Goal: Information Seeking & Learning: Understand process/instructions

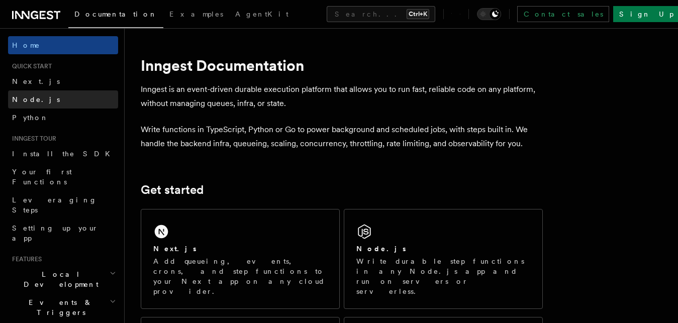
click at [56, 96] on link "Node.js" at bounding box center [63, 99] width 110 height 18
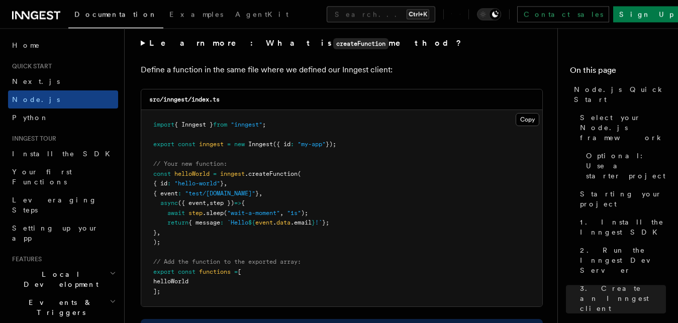
scroll to position [1998, 0]
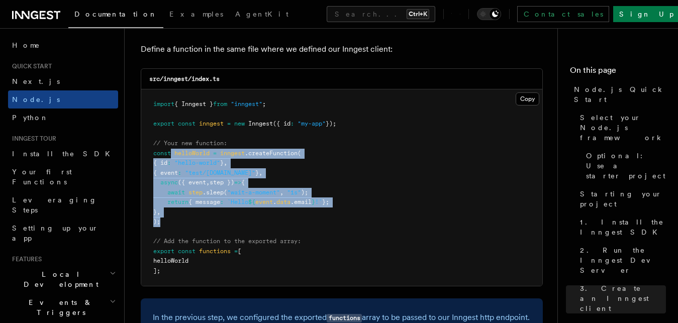
drag, startPoint x: 193, startPoint y: 229, endPoint x: 173, endPoint y: 154, distance: 77.0
click at [173, 154] on pre "import { Inngest } from "inngest" ; export const inngest = new Inngest ({ id : …" at bounding box center [341, 187] width 401 height 196
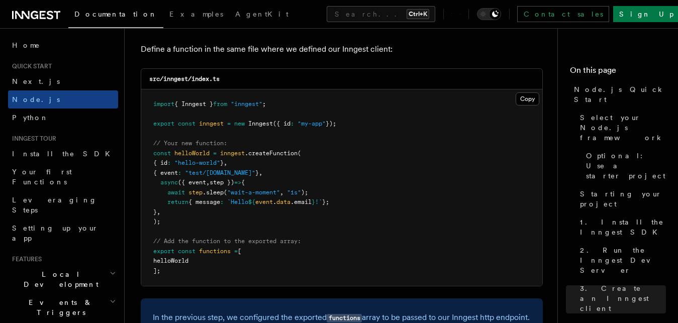
click at [232, 222] on pre "import { Inngest } from "inngest" ; export const inngest = new Inngest ({ id : …" at bounding box center [341, 187] width 401 height 196
drag, startPoint x: 230, startPoint y: 167, endPoint x: 253, endPoint y: 166, distance: 22.6
click at [253, 166] on pre "import { Inngest } from "inngest" ; export const inngest = new Inngest ({ id : …" at bounding box center [341, 187] width 401 height 196
click at [263, 168] on pre "import { Inngest } from "inngest" ; export const inngest = new Inngest ({ id : …" at bounding box center [341, 187] width 401 height 196
drag, startPoint x: 200, startPoint y: 181, endPoint x: 245, endPoint y: 179, distance: 44.8
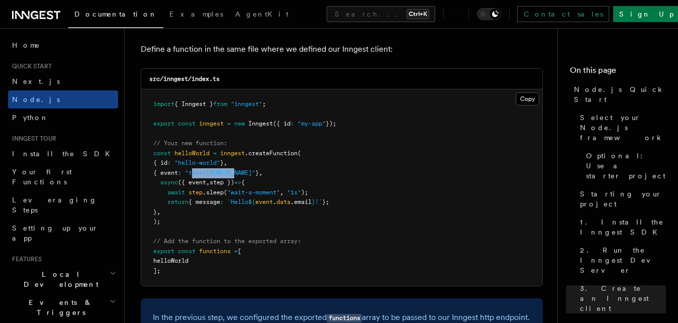
click at [245, 176] on span ""test/[DOMAIN_NAME]"" at bounding box center [220, 172] width 70 height 7
click at [288, 180] on pre "import { Inngest } from "inngest" ; export const inngest = new Inngest ({ id : …" at bounding box center [341, 187] width 401 height 196
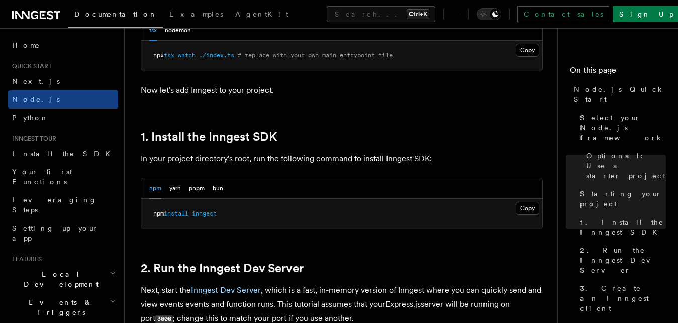
scroll to position [666, 0]
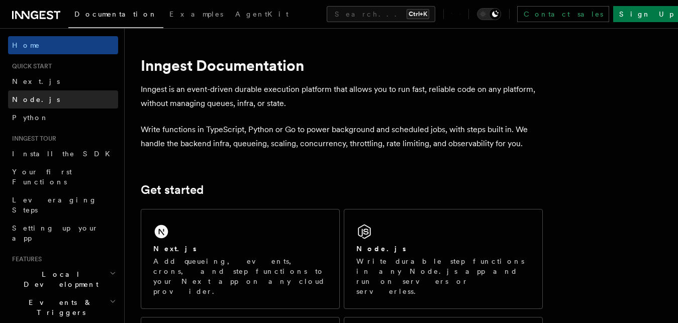
click at [29, 97] on span "Node.js" at bounding box center [36, 99] width 48 height 8
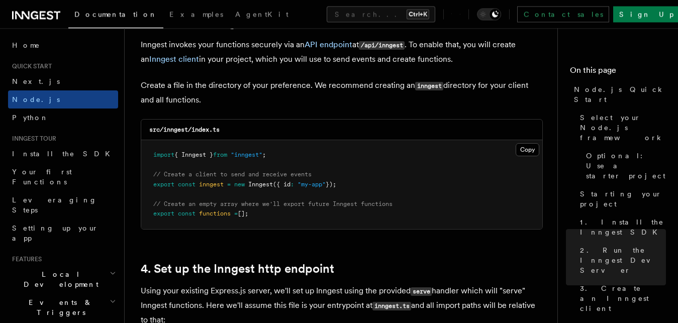
scroll to position [1332, 0]
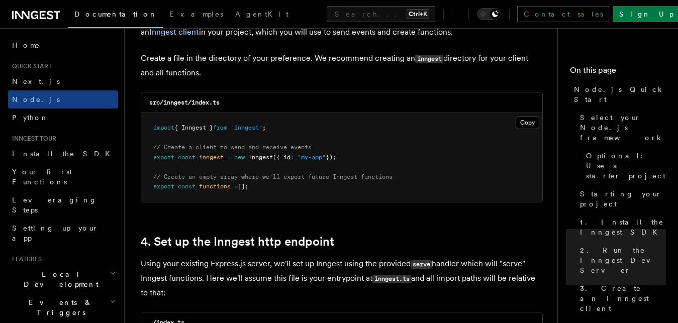
drag, startPoint x: 273, startPoint y: 162, endPoint x: 238, endPoint y: 142, distance: 40.5
click at [237, 142] on pre "import { Inngest } from "inngest" ; // Create a client to send and receive even…" at bounding box center [341, 157] width 401 height 89
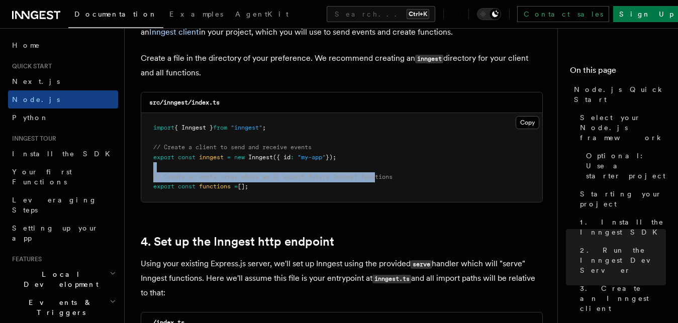
click at [380, 175] on pre "import { Inngest } from "inngest" ; // Create a client to send and receive even…" at bounding box center [341, 157] width 401 height 89
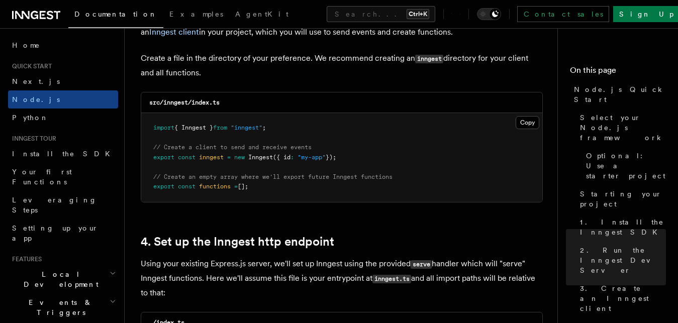
drag, startPoint x: 306, startPoint y: 192, endPoint x: 314, endPoint y: 190, distance: 8.4
click at [307, 192] on pre "import { Inngest } from "inngest" ; // Create a client to send and receive even…" at bounding box center [341, 157] width 401 height 89
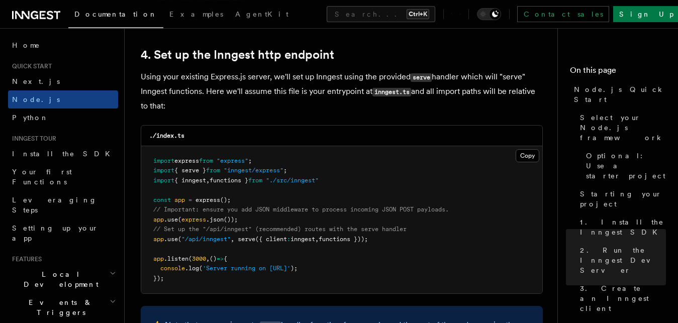
scroll to position [1537, 0]
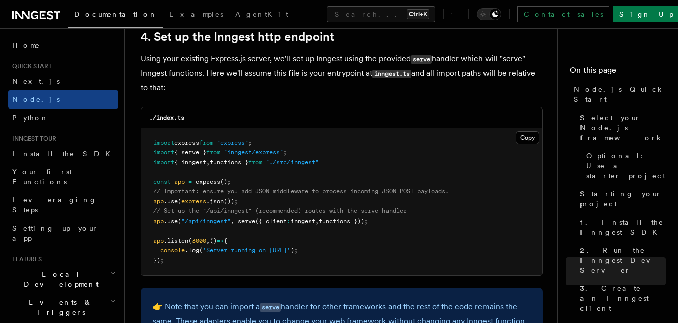
drag, startPoint x: 426, startPoint y: 257, endPoint x: 260, endPoint y: 162, distance: 191.9
click at [260, 162] on pre "import express from "express" ; import { serve } from "inngest/express" ; impor…" at bounding box center [341, 202] width 401 height 148
click at [387, 169] on pre "import express from "express" ; import { serve } from "inngest/express" ; impor…" at bounding box center [341, 202] width 401 height 148
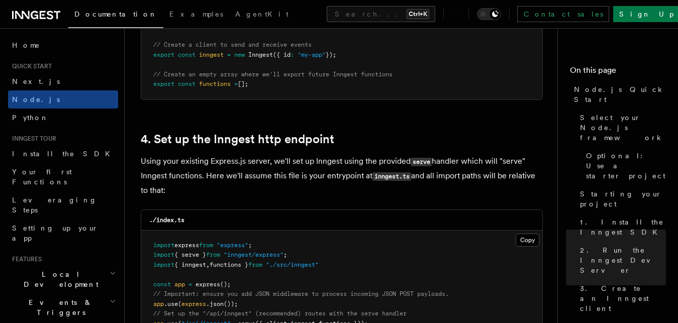
scroll to position [1281, 0]
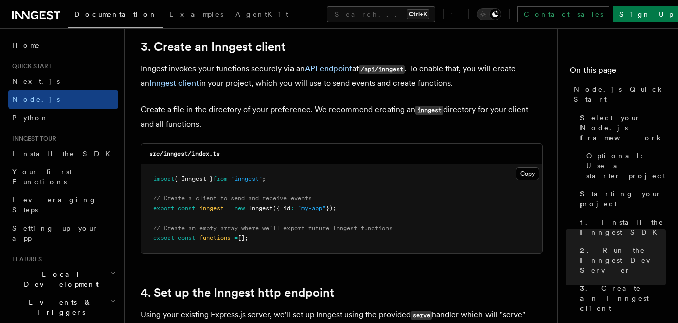
drag, startPoint x: 277, startPoint y: 249, endPoint x: 163, endPoint y: 170, distance: 138.8
click at [163, 170] on pre "import { Inngest } from "inngest" ; // Create a client to send and receive even…" at bounding box center [341, 208] width 401 height 89
click at [389, 180] on pre "import { Inngest } from "inngest" ; // Create a client to send and receive even…" at bounding box center [341, 208] width 401 height 89
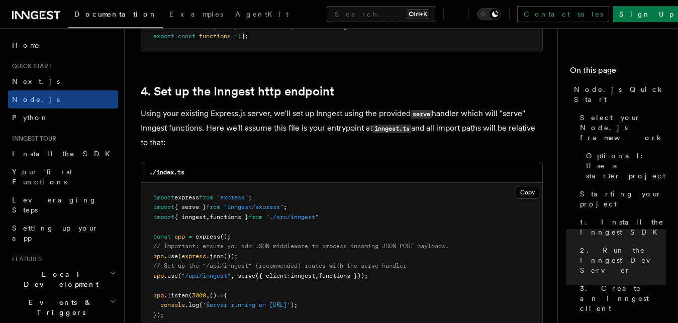
scroll to position [1486, 0]
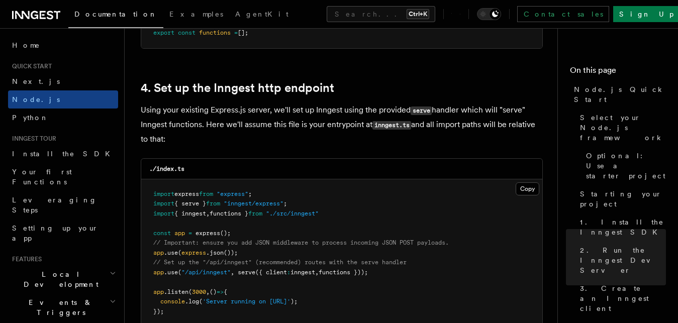
click at [338, 91] on h2 "4. Set up the Inngest http endpoint" at bounding box center [342, 88] width 402 height 14
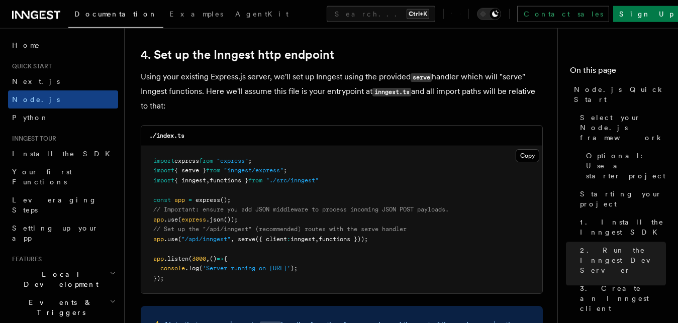
scroll to position [1537, 0]
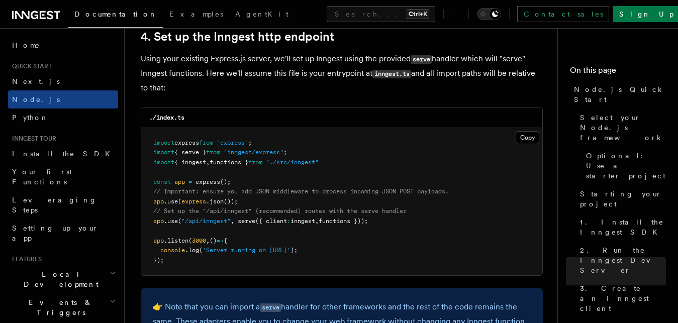
drag, startPoint x: 357, startPoint y: 161, endPoint x: 312, endPoint y: 160, distance: 45.2
click at [353, 161] on pre "import express from "express" ; import { serve } from "inngest/express" ; impor…" at bounding box center [341, 202] width 401 height 148
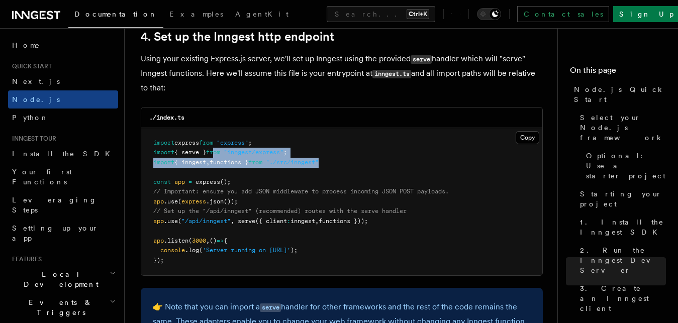
drag, startPoint x: 312, startPoint y: 160, endPoint x: 232, endPoint y: 151, distance: 80.8
click at [222, 153] on pre "import express from "express" ; import { serve } from "inngest/express" ; impor…" at bounding box center [341, 202] width 401 height 148
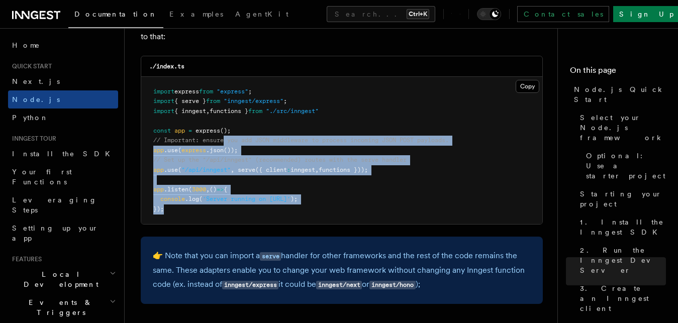
drag, startPoint x: 292, startPoint y: 182, endPoint x: 222, endPoint y: 138, distance: 82.8
click at [224, 139] on pre "import express from "express" ; import { serve } from "inngest/express" ; impor…" at bounding box center [341, 151] width 401 height 148
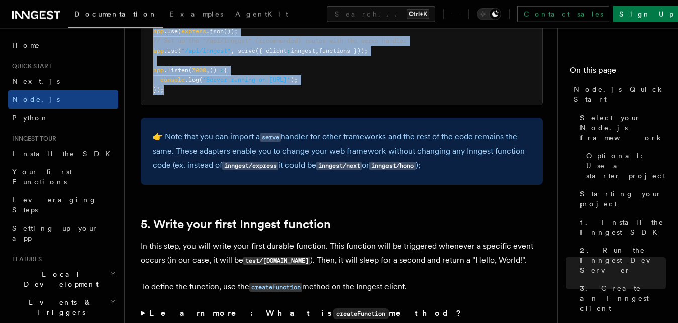
scroll to position [1793, 0]
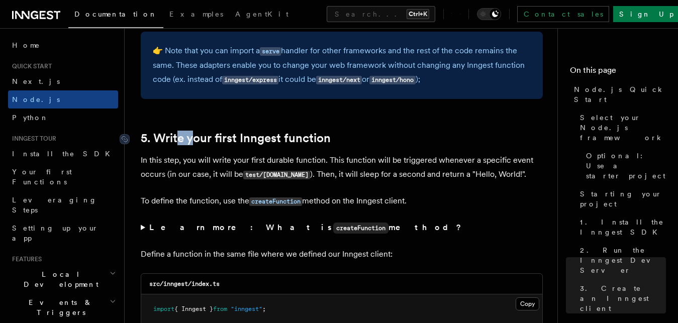
drag, startPoint x: 180, startPoint y: 133, endPoint x: 228, endPoint y: 142, distance: 49.1
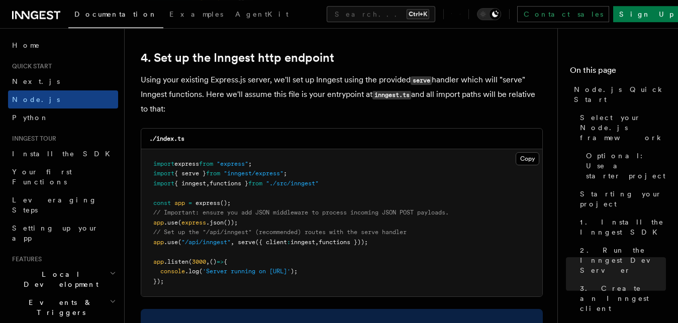
scroll to position [1486, 0]
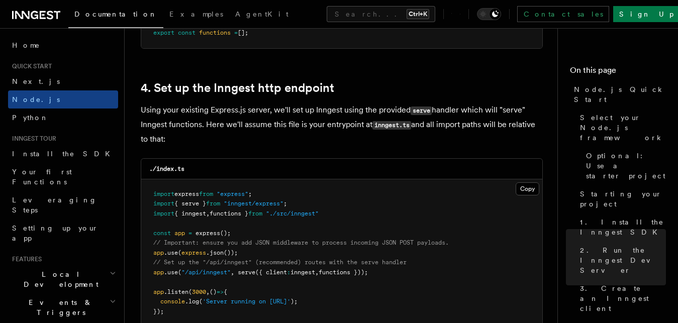
click at [44, 13] on icon at bounding box center [36, 15] width 48 height 12
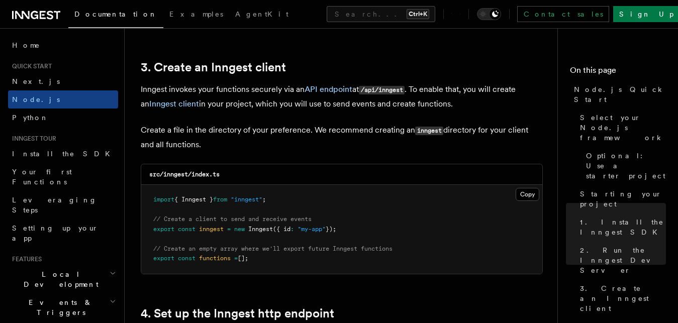
scroll to position [1281, 0]
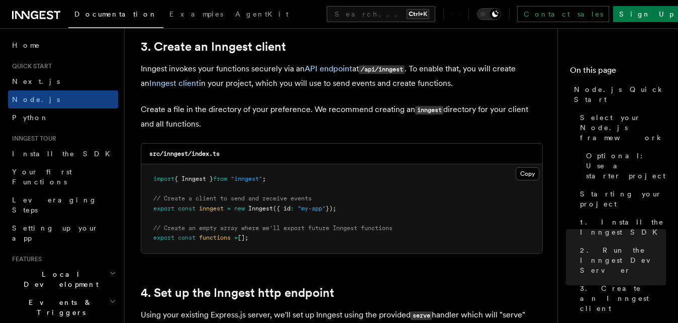
drag, startPoint x: 243, startPoint y: 224, endPoint x: 197, endPoint y: 190, distance: 56.8
click at [197, 192] on pre "import { Inngest } from "inngest" ; // Create a client to send and receive even…" at bounding box center [341, 208] width 401 height 89
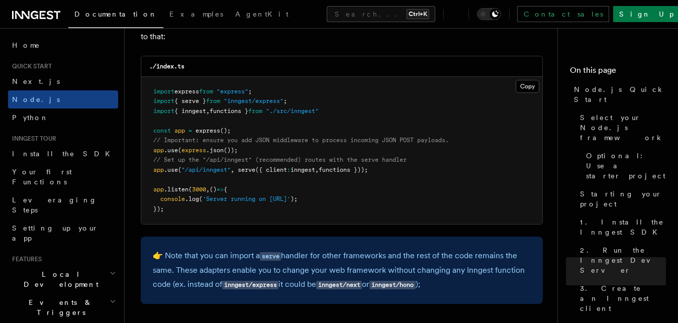
scroll to position [1537, 0]
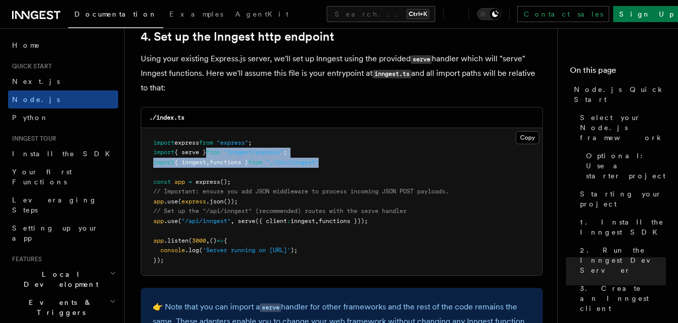
drag, startPoint x: 361, startPoint y: 170, endPoint x: 206, endPoint y: 154, distance: 155.6
click at [206, 154] on pre "import express from "express" ; import { serve } from "inngest/express" ; impor…" at bounding box center [341, 202] width 401 height 148
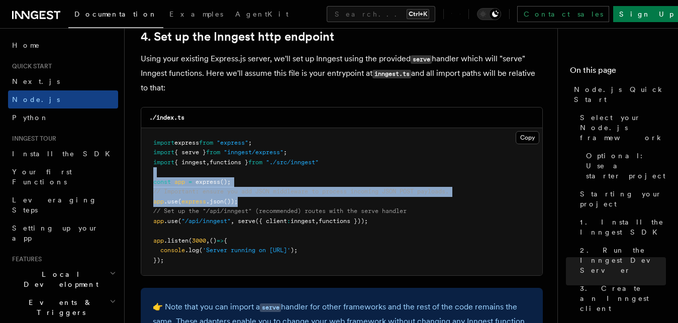
drag, startPoint x: 250, startPoint y: 210, endPoint x: 218, endPoint y: 179, distance: 44.8
click at [218, 179] on pre "import express from "express" ; import { serve } from "inngest/express" ; impor…" at bounding box center [341, 202] width 401 height 148
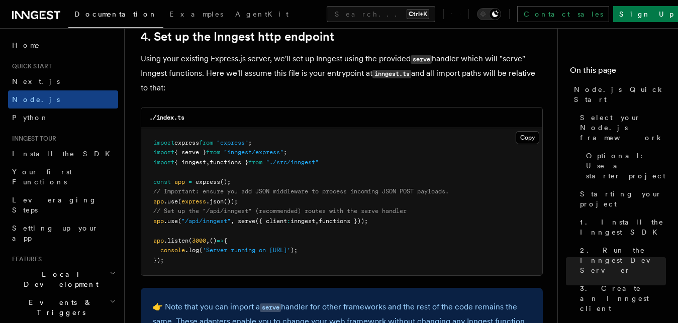
click at [263, 211] on span "// Set up the "/api/inngest" (recommended) routes with the serve handler" at bounding box center [279, 210] width 253 height 7
drag, startPoint x: 393, startPoint y: 224, endPoint x: 152, endPoint y: 222, distance: 241.6
click at [152, 222] on pre "import express from "express" ; import { serve } from "inngest/express" ; impor…" at bounding box center [341, 202] width 401 height 148
click at [252, 236] on pre "import express from "express" ; import { serve } from "inngest/express" ; impor…" at bounding box center [341, 202] width 401 height 148
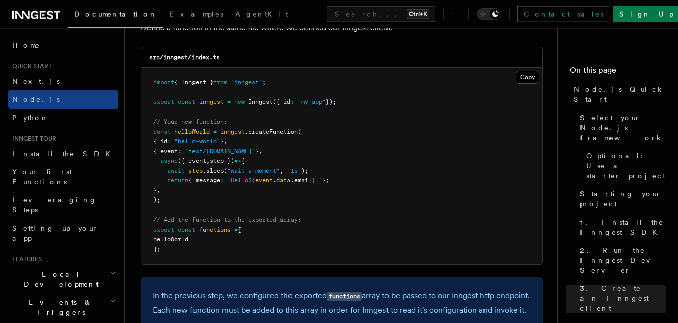
scroll to position [1998, 0]
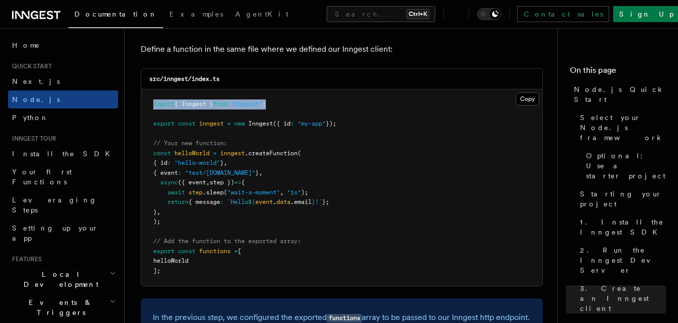
drag, startPoint x: 287, startPoint y: 109, endPoint x: 152, endPoint y: 112, distance: 135.7
click at [152, 112] on pre "import { Inngest } from "inngest" ; export const inngest = new Inngest ({ id : …" at bounding box center [341, 187] width 401 height 196
drag, startPoint x: 257, startPoint y: 160, endPoint x: 293, endPoint y: 159, distance: 36.2
click at [293, 157] on span ".createFunction" at bounding box center [271, 153] width 53 height 7
click at [327, 170] on pre "import { Inngest } from "inngest" ; export const inngest = new Inngest ({ id : …" at bounding box center [341, 187] width 401 height 196
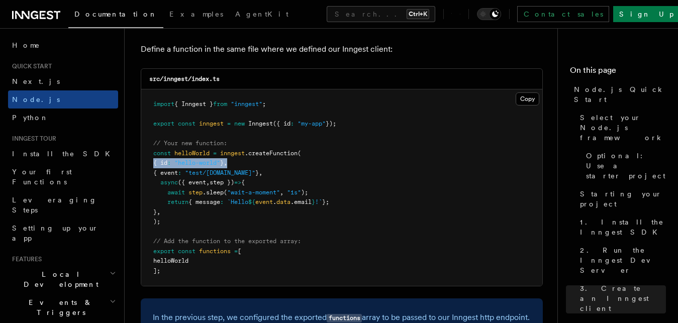
drag, startPoint x: 156, startPoint y: 166, endPoint x: 246, endPoint y: 165, distance: 89.9
click at [246, 165] on pre "import { Inngest } from "inngest" ; export const inngest = new Inngest ({ id : …" at bounding box center [341, 187] width 401 height 196
click at [259, 167] on pre "import { Inngest } from "inngest" ; export const inngest = new Inngest ({ id : …" at bounding box center [341, 187] width 401 height 196
drag, startPoint x: 164, startPoint y: 176, endPoint x: 295, endPoint y: 180, distance: 130.7
click at [295, 180] on pre "import { Inngest } from "inngest" ; export const inngest = new Inngest ({ id : …" at bounding box center [341, 187] width 401 height 196
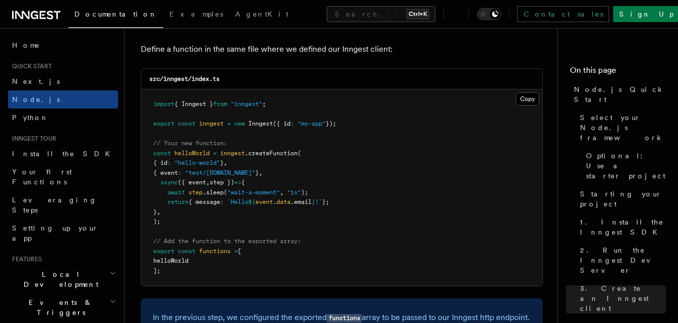
click at [277, 182] on pre "import { Inngest } from "inngest" ; export const inngest = new Inngest ({ id : …" at bounding box center [341, 187] width 401 height 196
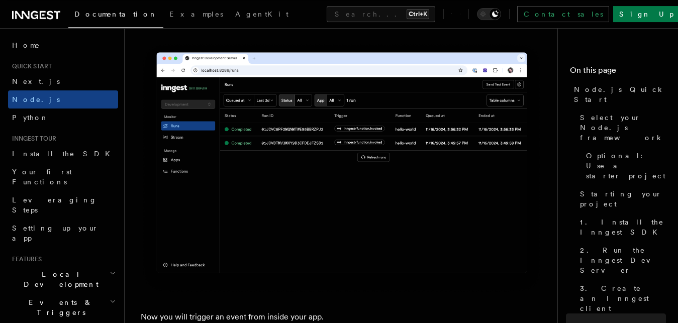
scroll to position [4816, 0]
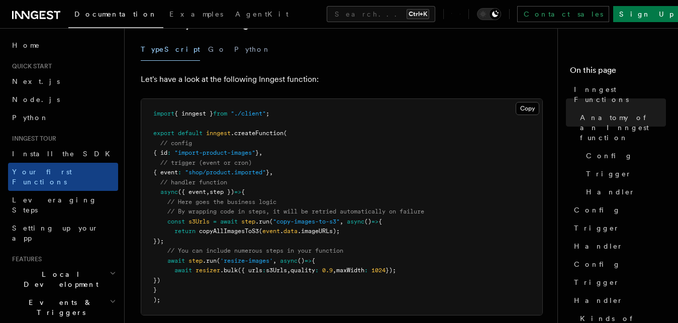
scroll to position [205, 0]
drag, startPoint x: 239, startPoint y: 118, endPoint x: 281, endPoint y: 115, distance: 42.3
click at [281, 115] on pre "import { inngest } from "./client" ; export default inngest .createFunction ( /…" at bounding box center [341, 207] width 401 height 216
click at [305, 116] on pre "import { inngest } from "./client" ; export default inngest .createFunction ( /…" at bounding box center [341, 207] width 401 height 216
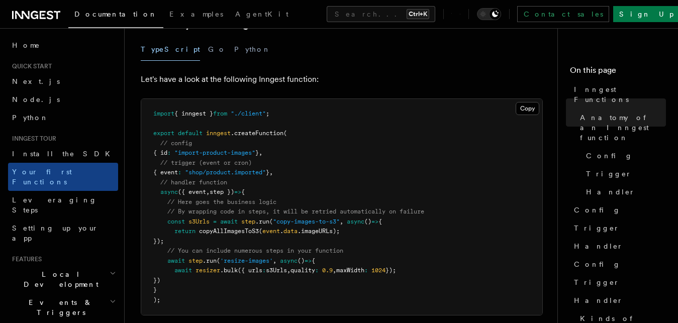
click at [188, 149] on span ""import-product-images"" at bounding box center [214, 152] width 81 height 7
click at [259, 149] on span "}" at bounding box center [257, 152] width 4 height 7
